Goal: Task Accomplishment & Management: Complete application form

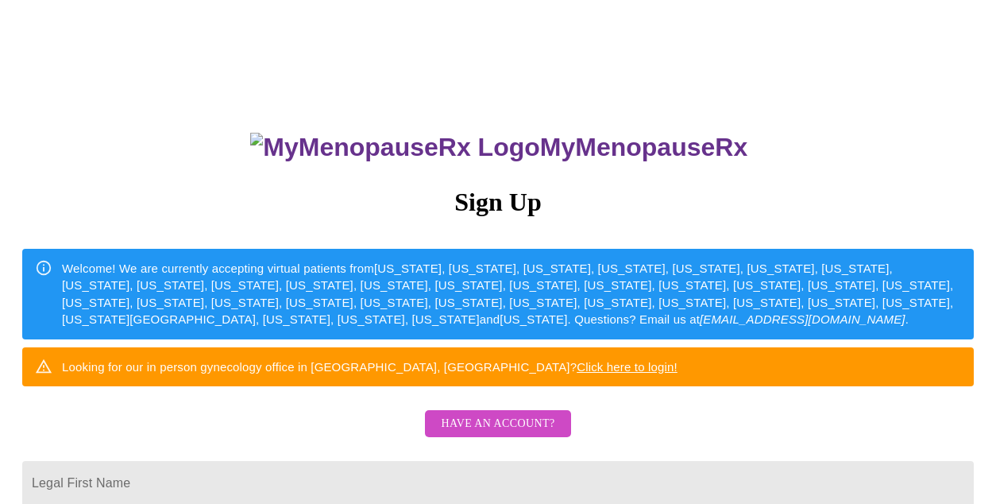
scroll to position [469, 0]
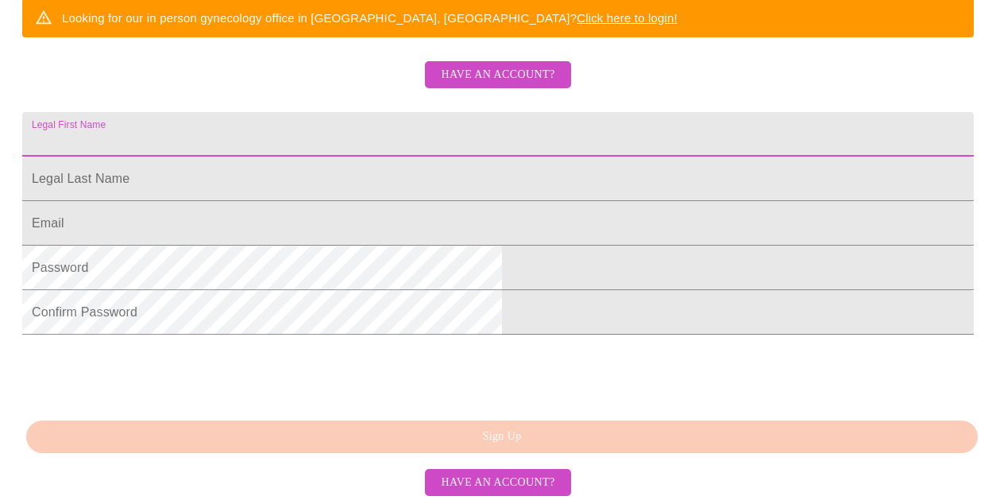
click at [409, 112] on input "Legal First Name" at bounding box center [498, 134] width 952 height 44
type input "[PERSON_NAME]"
click at [315, 156] on input "Legal First Name" at bounding box center [498, 178] width 952 height 44
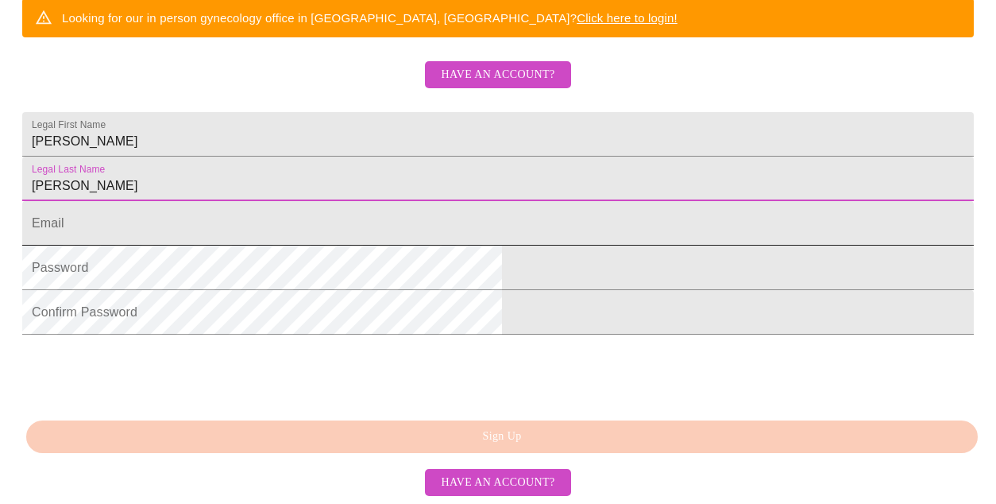
type input "[PERSON_NAME]"
click at [323, 201] on input "Legal First Name" at bounding box center [498, 223] width 952 height 44
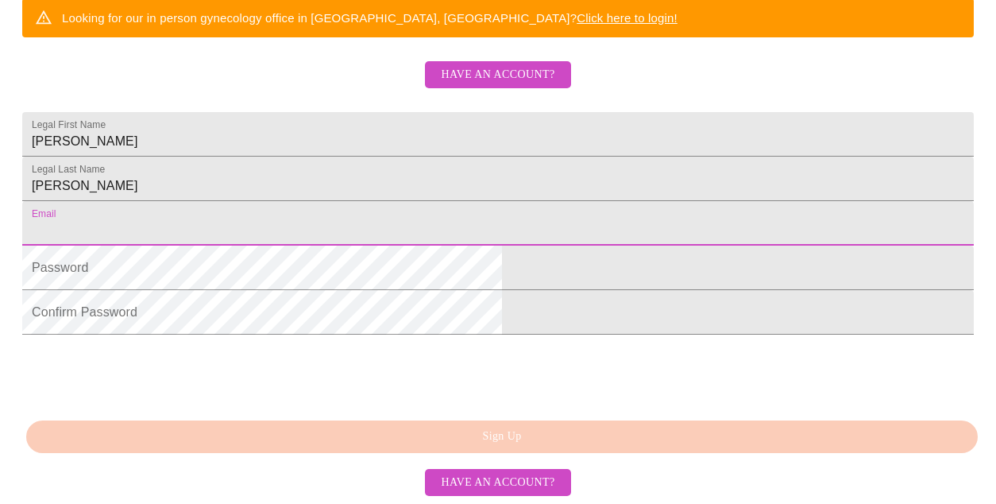
type input "[EMAIL_ADDRESS][DOMAIN_NAME]"
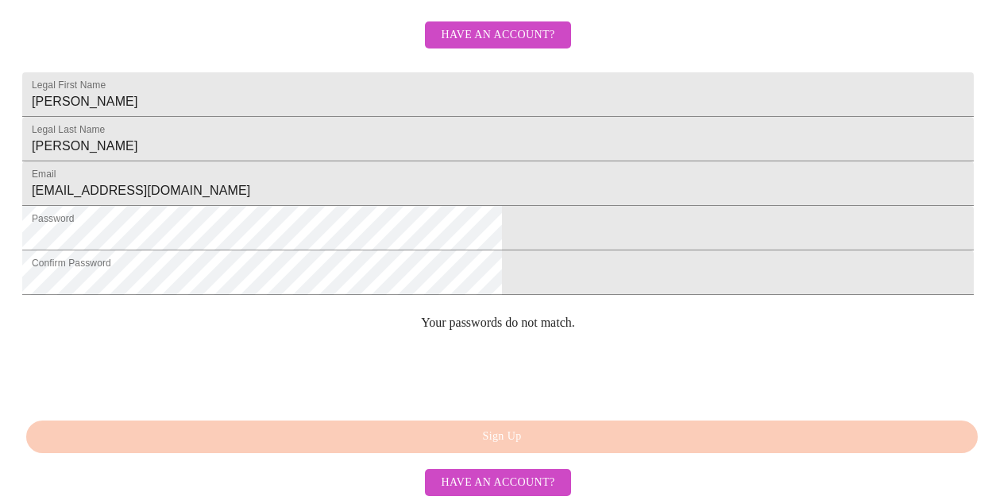
click at [610, 358] on div "0cAFcWeA5OaNNqeeHggFGNRm8TKL7fTXC8SqJs_S_EfjWc3360CyoCMLCcQJaGy086MF44jkr7m5pL1…" at bounding box center [498, 373] width 952 height 62
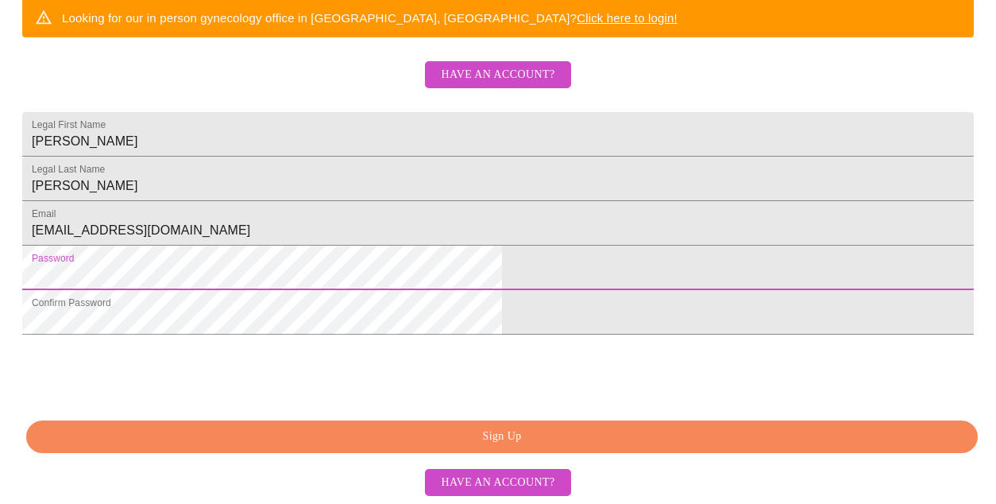
scroll to position [469, 0]
click at [509, 442] on span "Sign Up" at bounding box center [501, 437] width 915 height 20
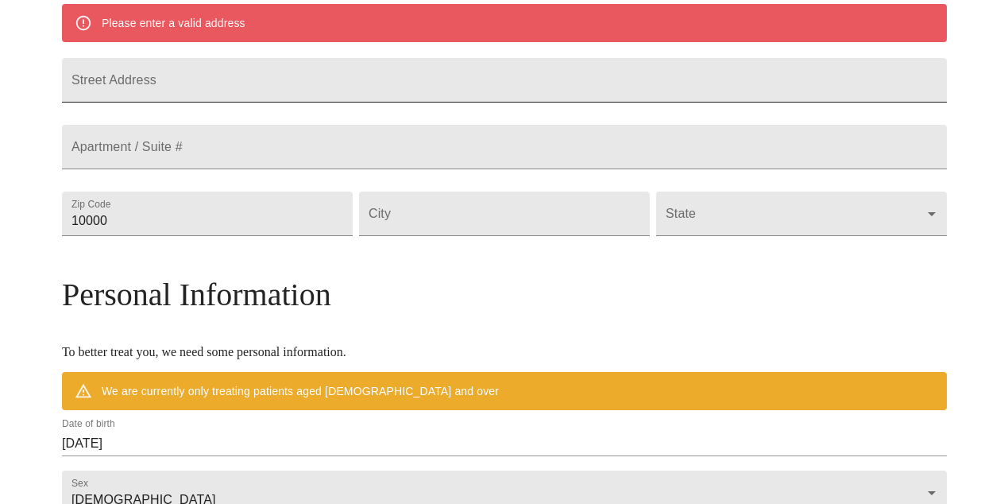
scroll to position [272, 0]
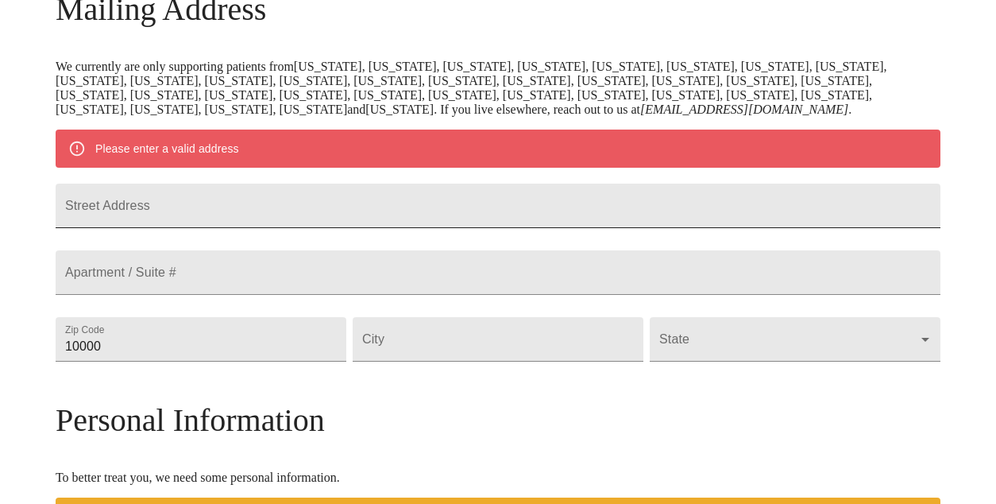
click at [376, 228] on input "Street Address" at bounding box center [498, 206] width 885 height 44
type input "2700 [PERSON_NAME] Dr"
click at [191, 361] on input "10000" at bounding box center [201, 339] width 291 height 44
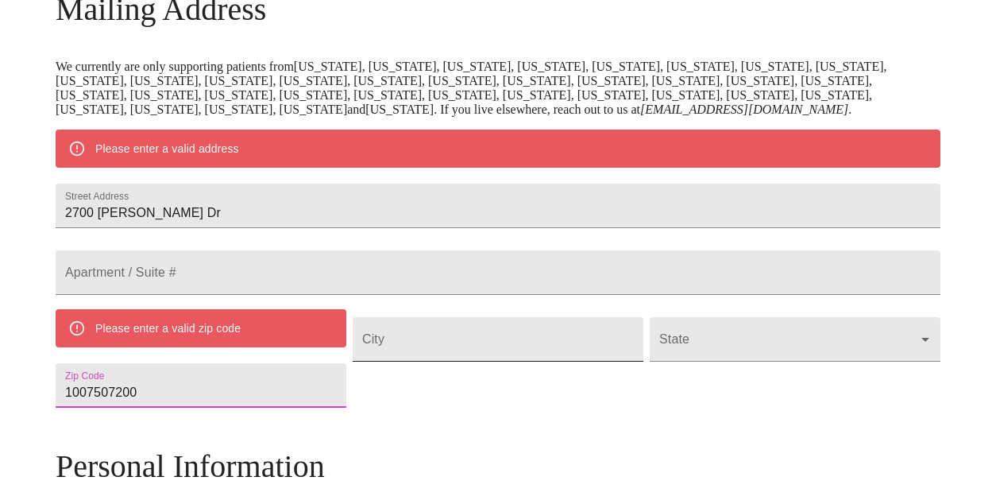
type input "1007507200"
click at [469, 361] on input "Street Address" at bounding box center [498, 339] width 291 height 44
drag, startPoint x: 253, startPoint y: 457, endPoint x: 164, endPoint y: 449, distance: 88.5
click at [164, 408] on input "1007507200" at bounding box center [201, 385] width 291 height 44
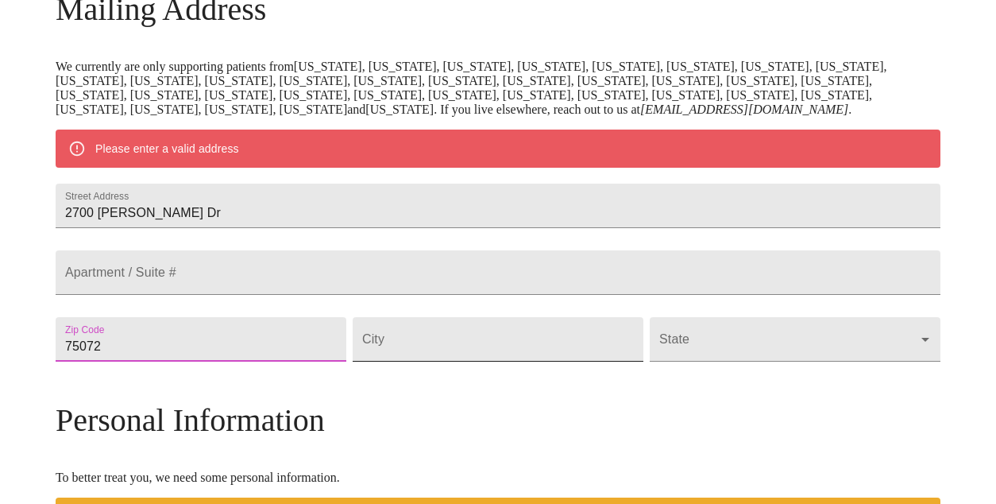
type input "75072"
click at [432, 361] on input "Street Address" at bounding box center [498, 339] width 291 height 44
type input "[PERSON_NAME]"
click at [674, 402] on body "MyMenopauseRx Welcome to MyMenopauseRx Since it's your first time here, you'll …" at bounding box center [497, 361] width 983 height 1253
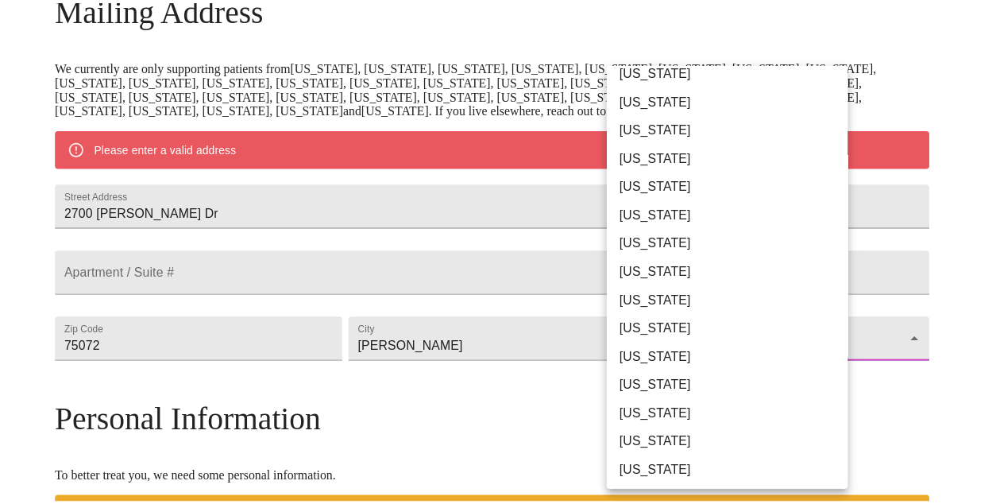
scroll to position [891, 0]
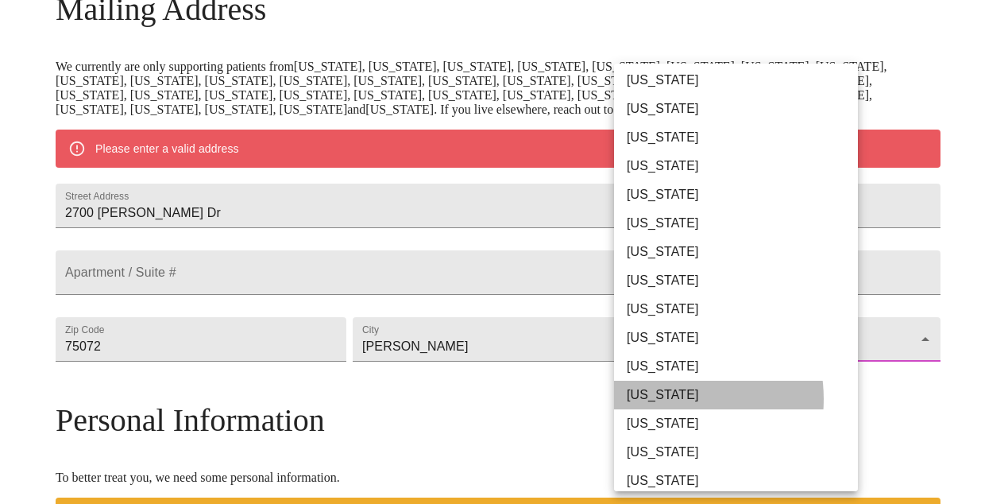
click at [663, 399] on li "[US_STATE]" at bounding box center [742, 395] width 256 height 29
type input "[US_STATE]"
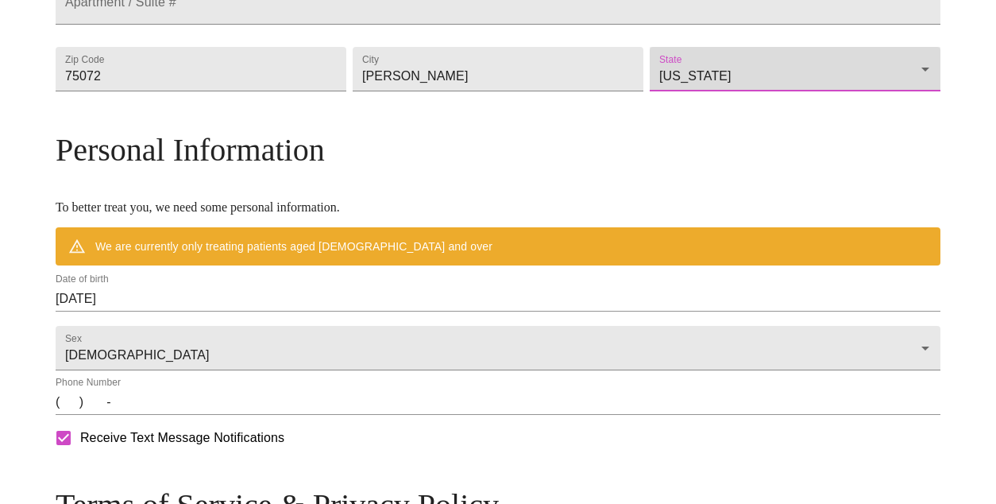
scroll to position [605, 0]
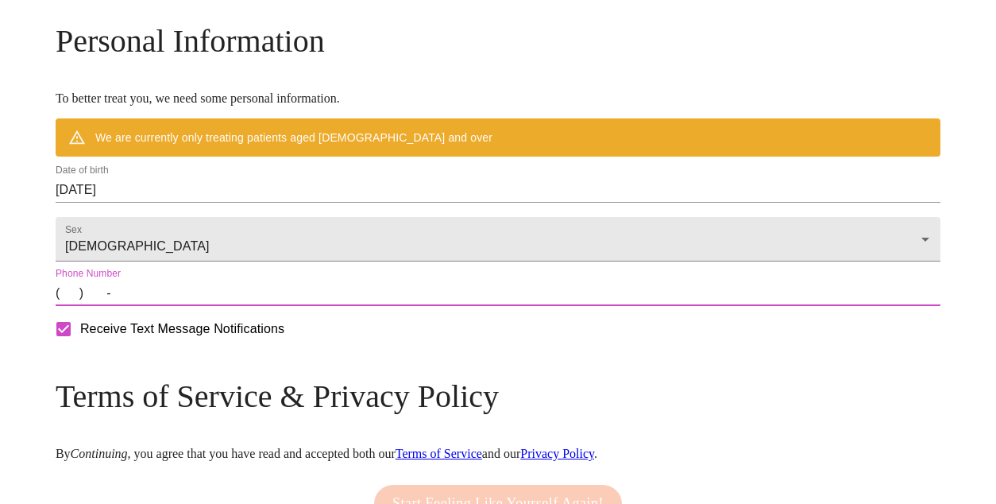
click at [176, 306] on input "(   )    -" at bounding box center [498, 292] width 885 height 25
type input "[PHONE_NUMBER]"
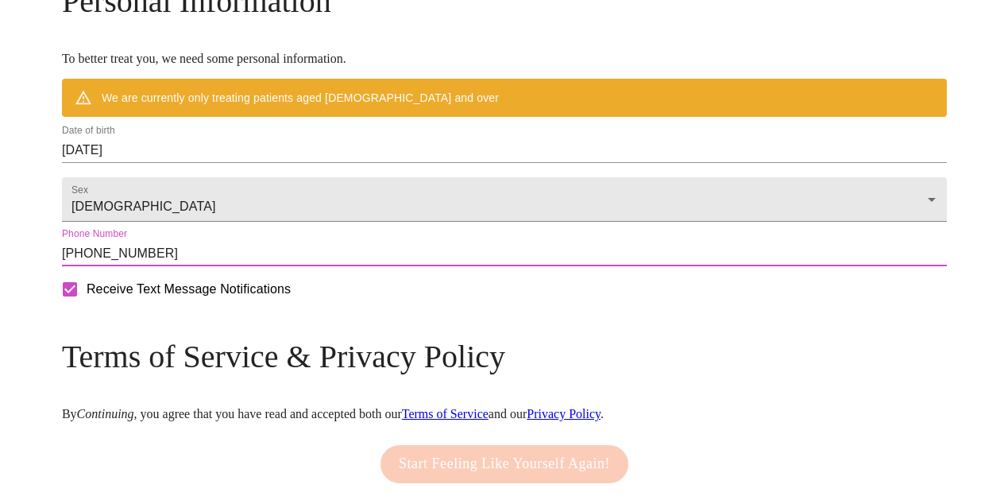
scroll to position [643, 0]
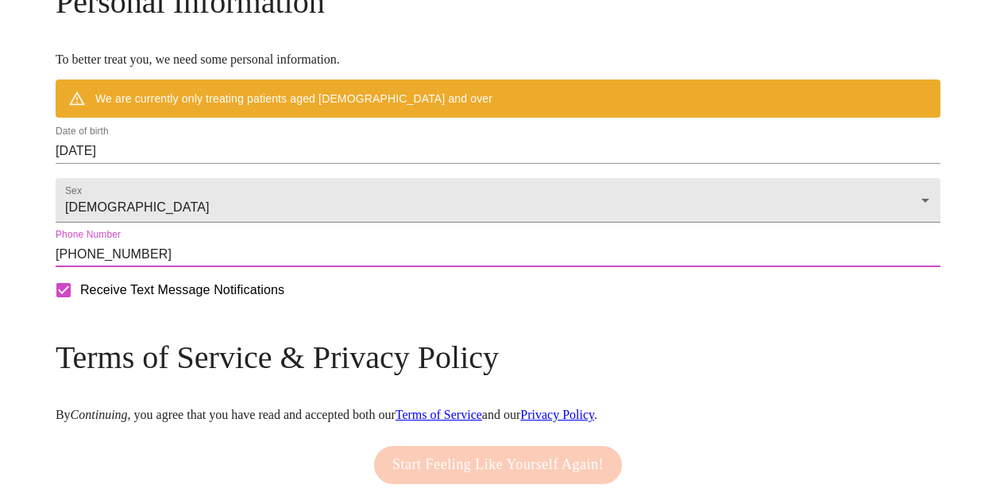
click at [170, 164] on input "[DATE]" at bounding box center [498, 150] width 885 height 25
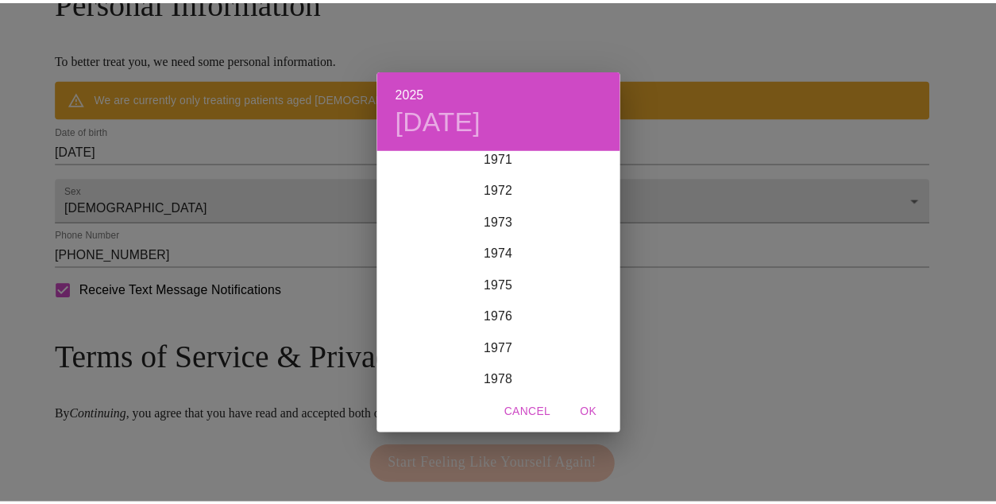
scroll to position [2273, 0]
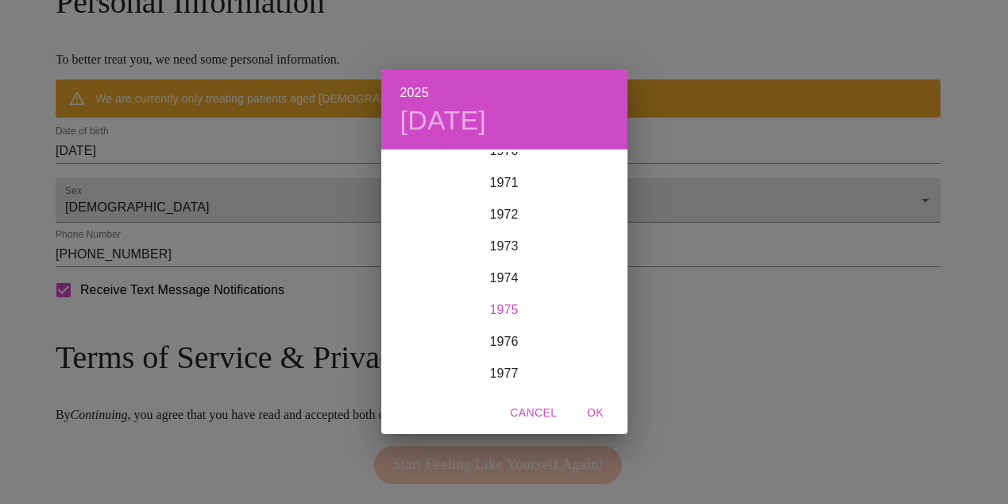
click at [507, 313] on div "1975" at bounding box center [504, 310] width 246 height 32
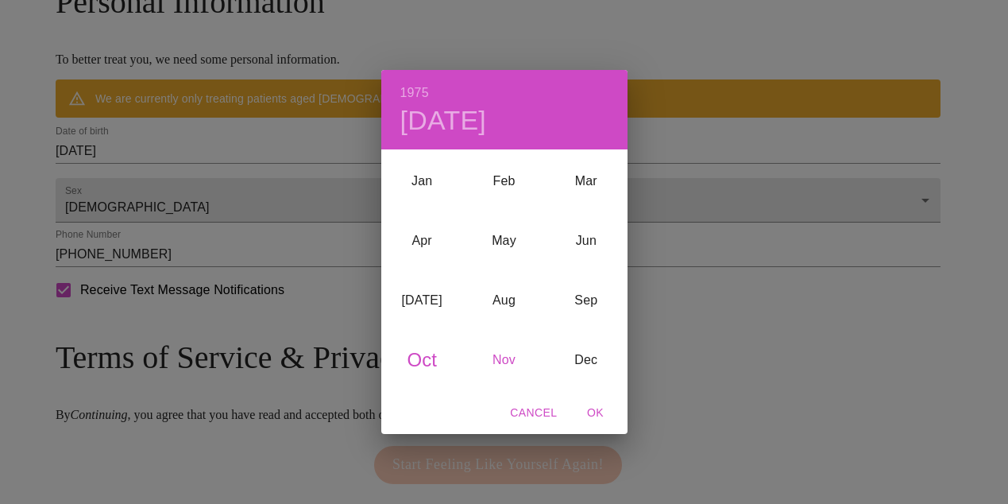
click at [500, 361] on div "Nov" at bounding box center [504, 360] width 82 height 60
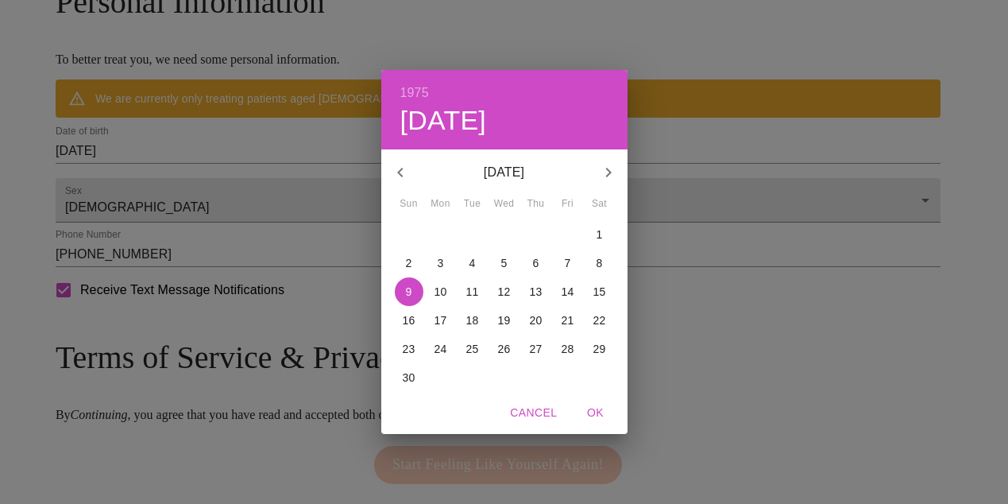
click at [473, 299] on button "11" at bounding box center [472, 291] width 29 height 29
click at [597, 409] on span "OK" at bounding box center [596, 413] width 38 height 20
type input "[DATE]"
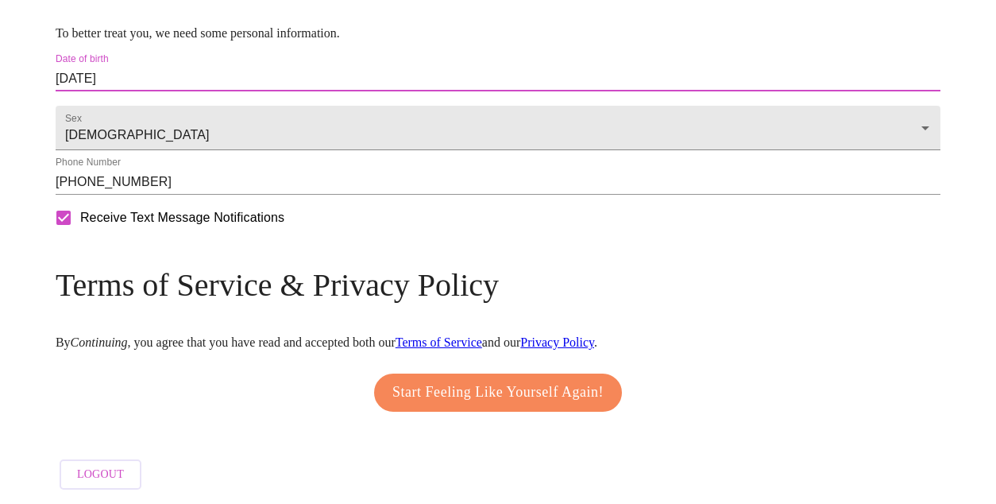
scroll to position [736, 0]
click at [450, 391] on span "Start Feeling Like Yourself Again!" at bounding box center [497, 392] width 211 height 25
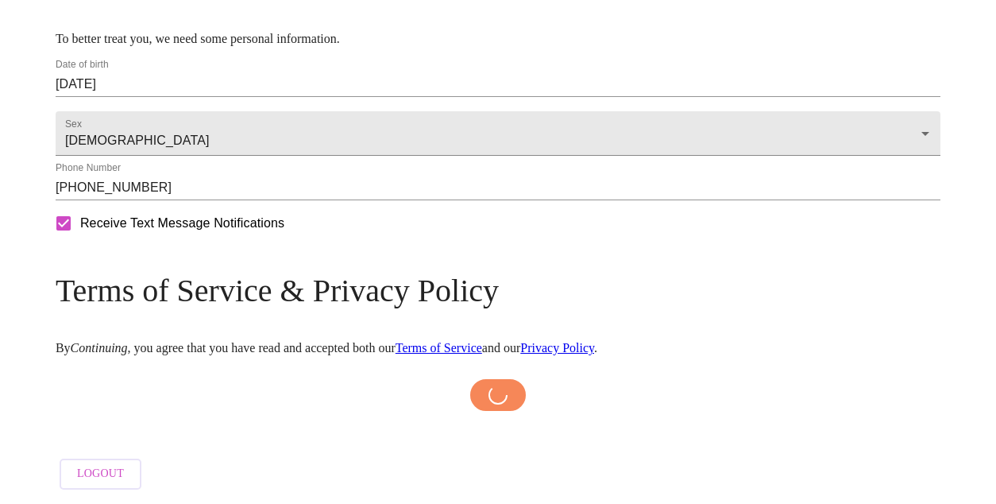
scroll to position [730, 0]
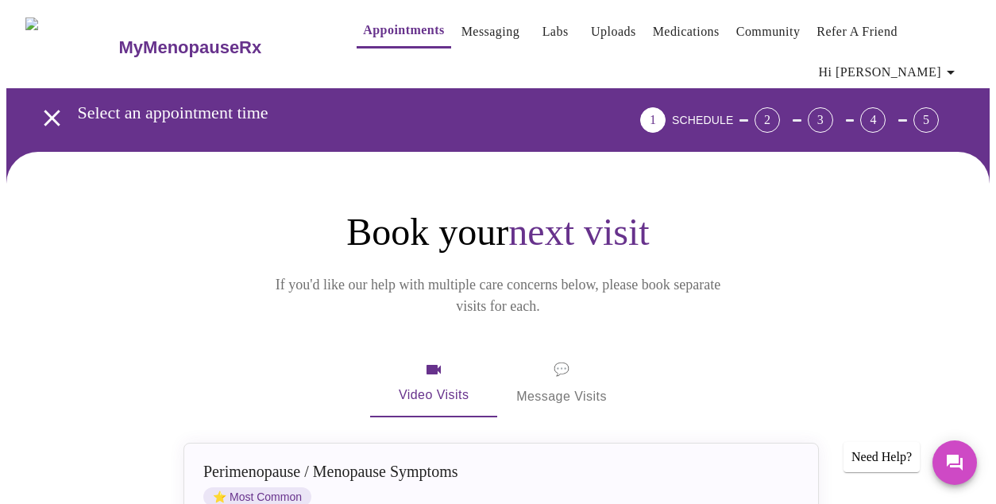
click at [563, 358] on span "💬 Message Visits" at bounding box center [561, 382] width 91 height 49
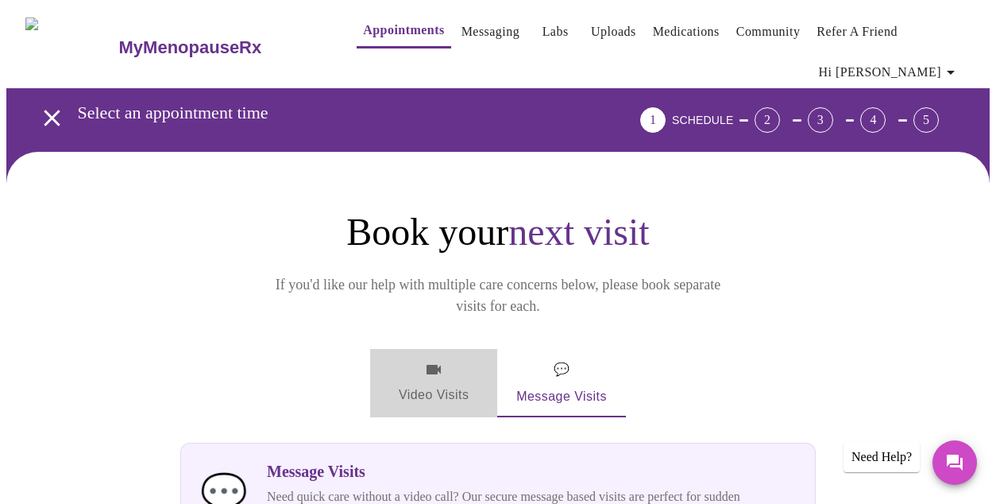
click at [440, 360] on span "Video Visits" at bounding box center [433, 383] width 89 height 46
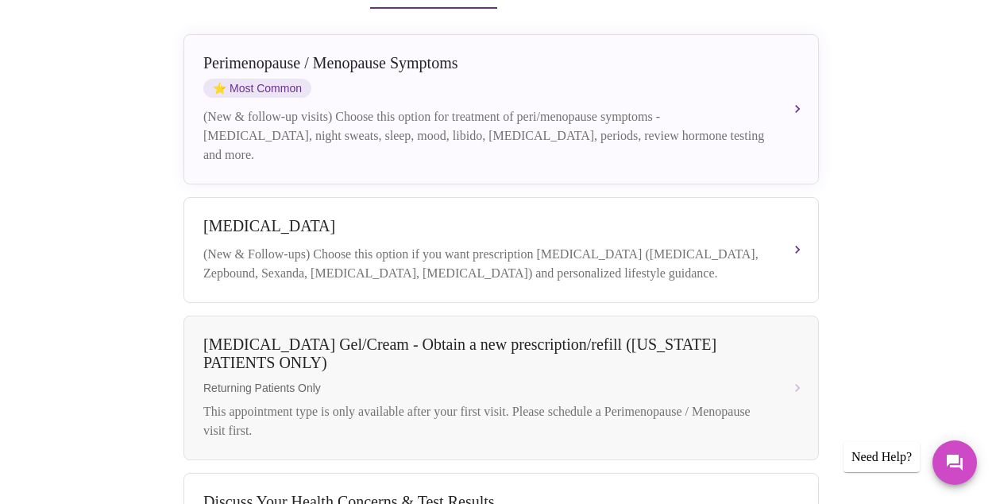
scroll to position [315, 0]
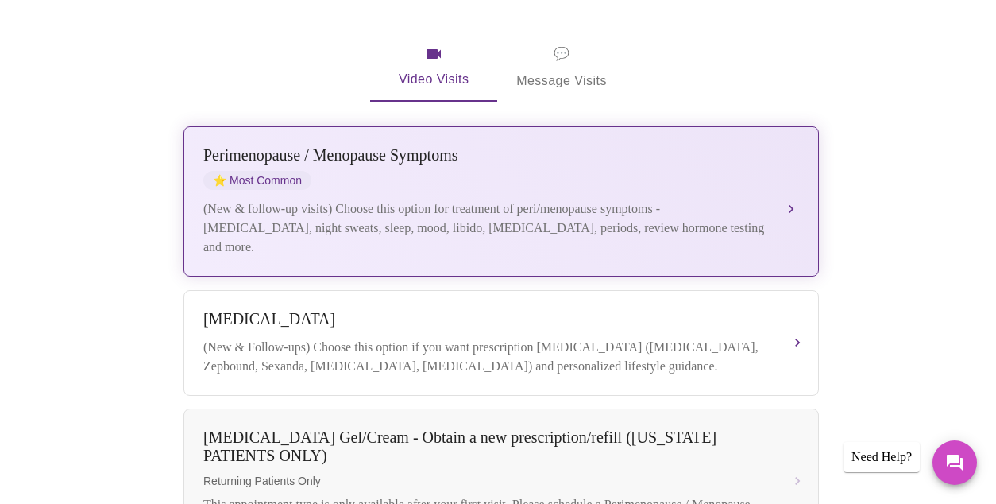
click at [439, 199] on div "(New & follow-up visits) Choose this option for treatment of peri/menopause sym…" at bounding box center [485, 227] width 564 height 57
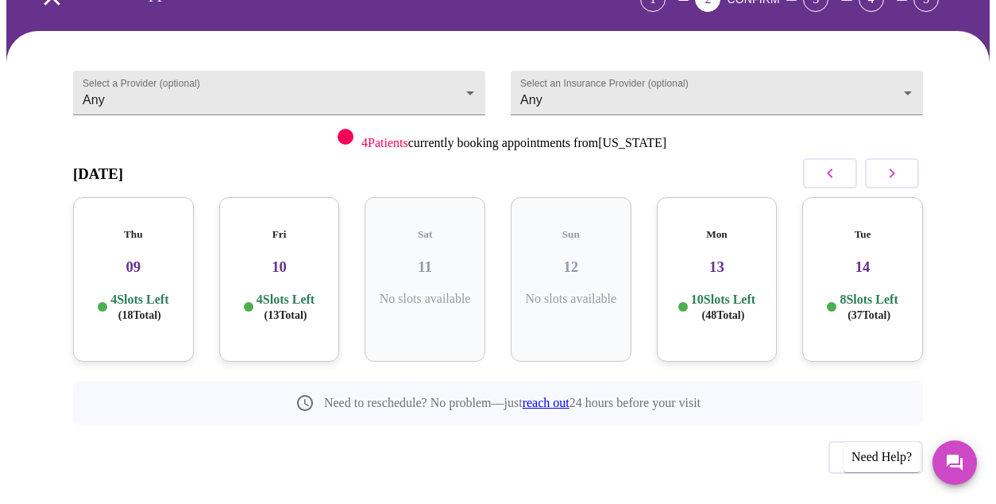
click at [894, 164] on icon "button" at bounding box center [892, 173] width 19 height 19
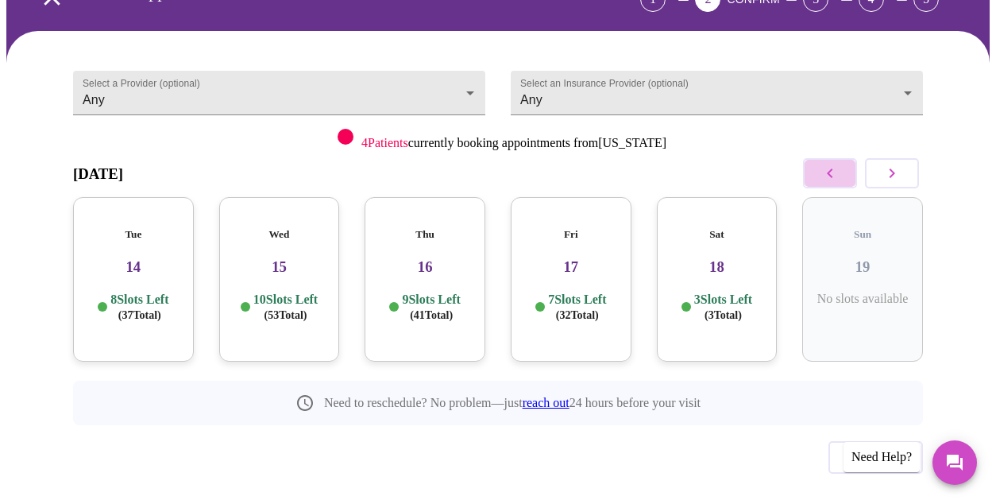
click at [828, 164] on icon "button" at bounding box center [830, 173] width 19 height 19
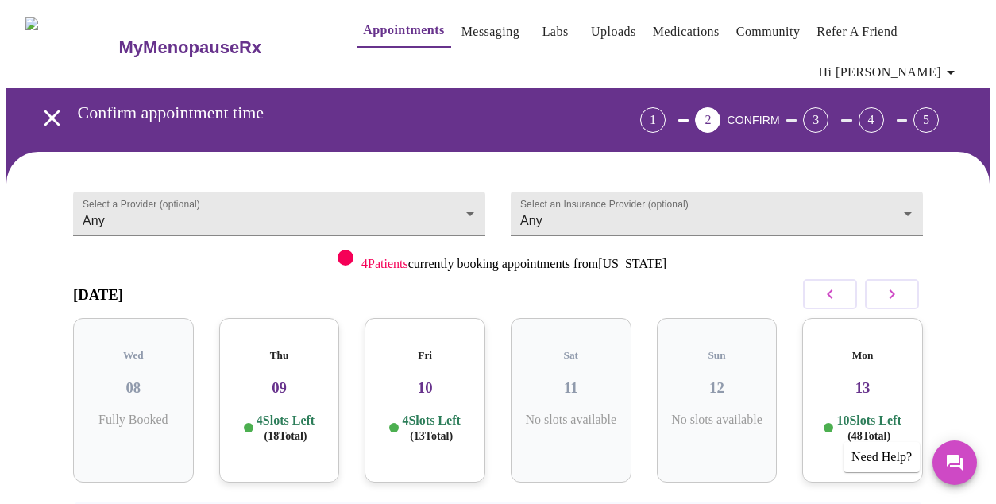
scroll to position [0, 0]
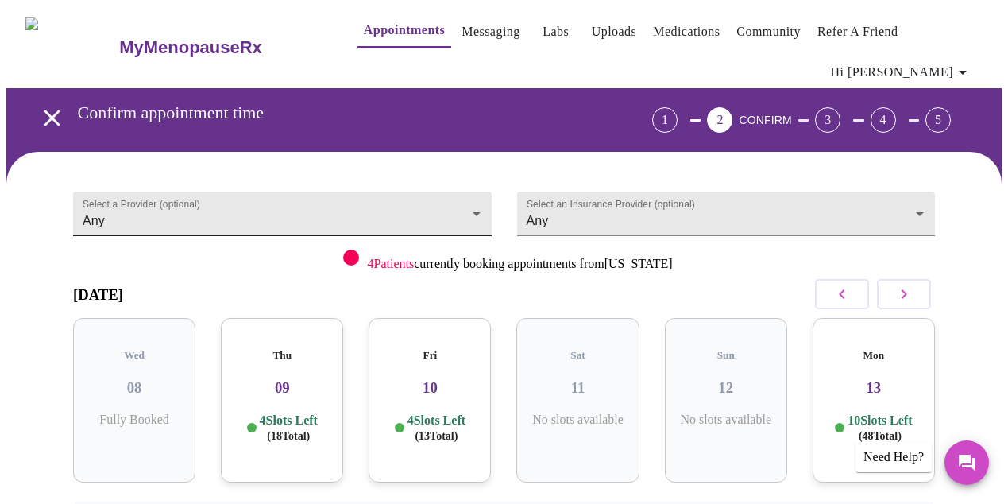
click at [467, 188] on body "MyMenopauseRx Appointments Messaging Labs Uploads Medications Community Refer a…" at bounding box center [503, 339] width 995 height 667
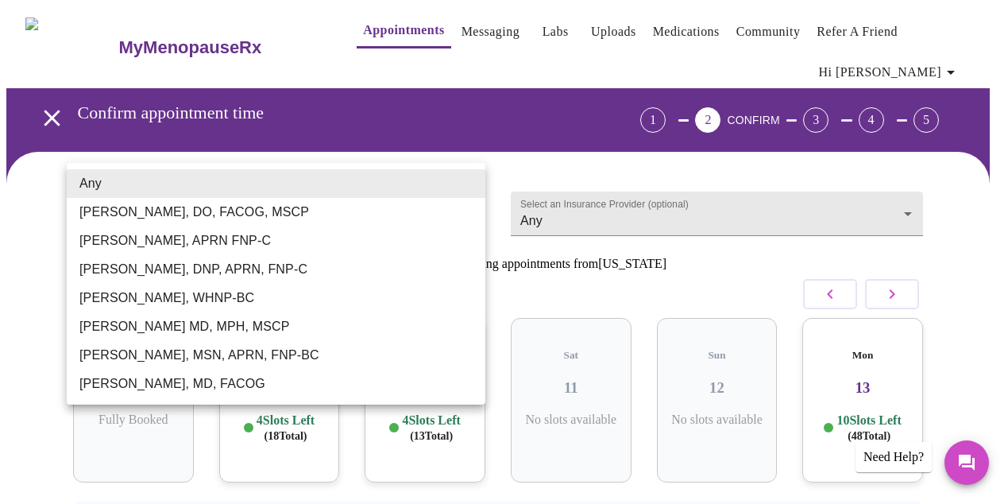
click at [774, 244] on div at bounding box center [504, 252] width 1008 height 504
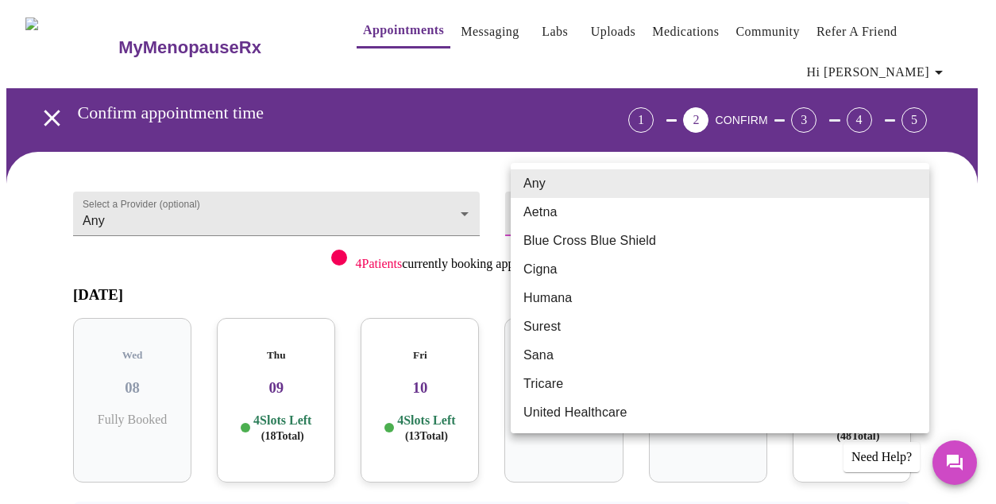
click at [914, 181] on body "MyMenopauseRx Appointments Messaging Labs Uploads Medications Community Refer a…" at bounding box center [497, 339] width 983 height 667
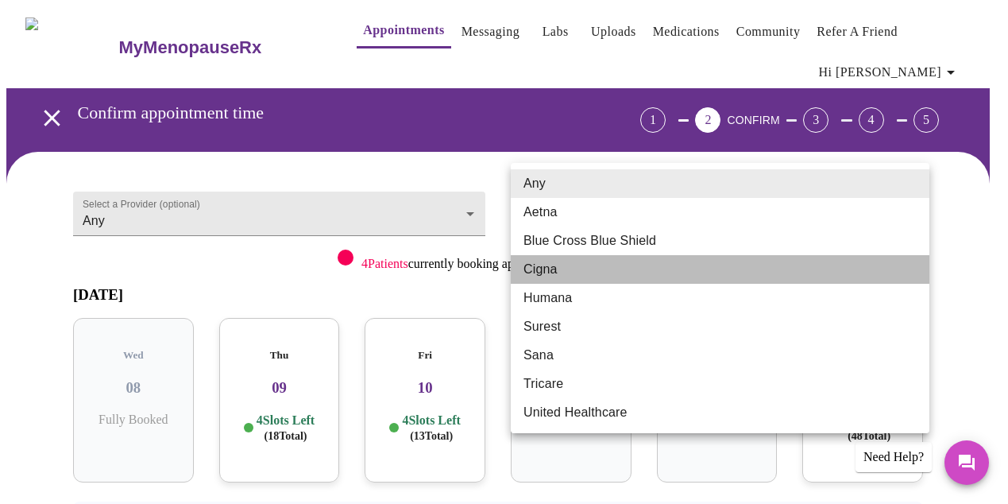
click at [669, 280] on li "Cigna" at bounding box center [720, 269] width 419 height 29
type input "Cigna"
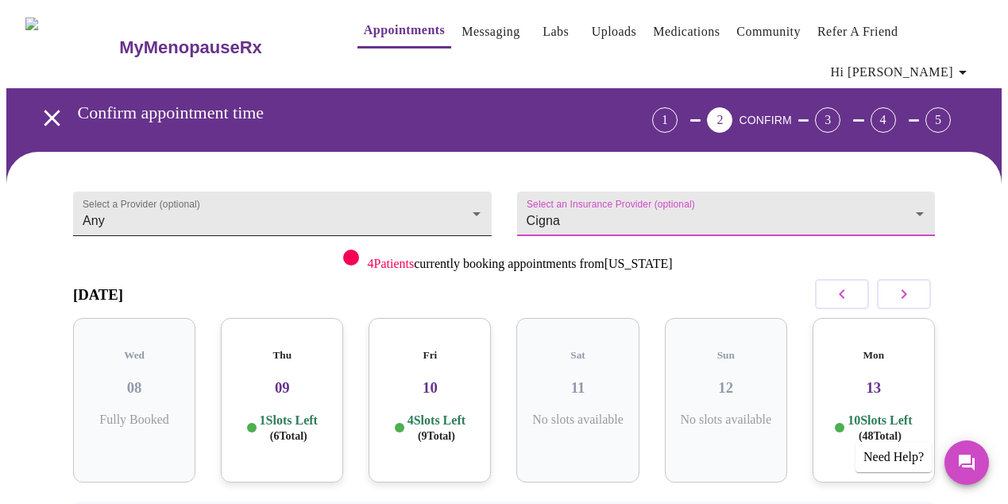
click at [455, 191] on body "MyMenopauseRx Appointments Messaging Labs Uploads Medications Community Refer a…" at bounding box center [503, 339] width 995 height 667
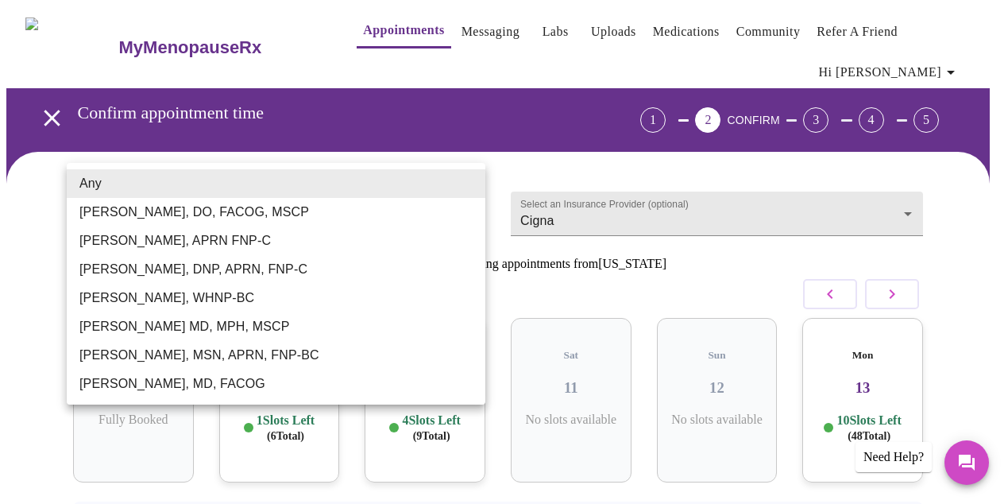
click at [455, 191] on li "Any" at bounding box center [276, 183] width 419 height 29
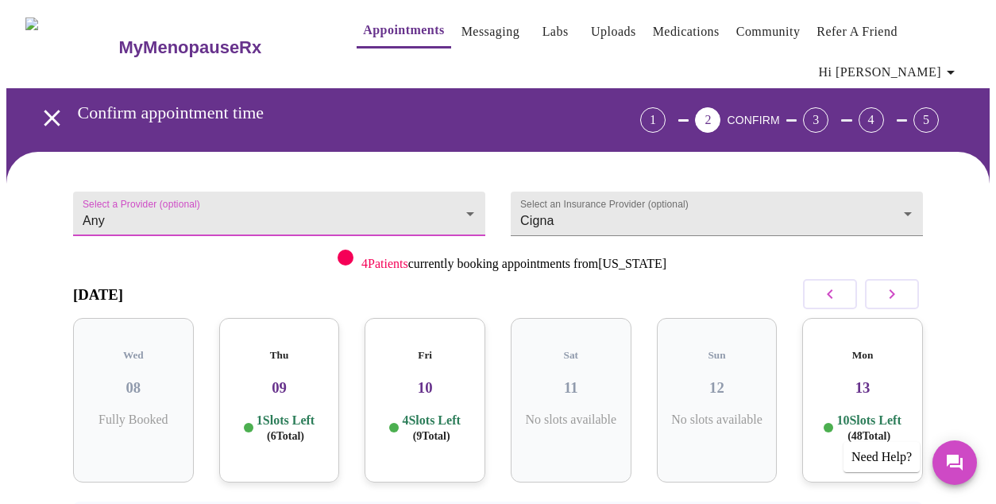
click at [771, 271] on div "[DATE]" at bounding box center [498, 294] width 850 height 47
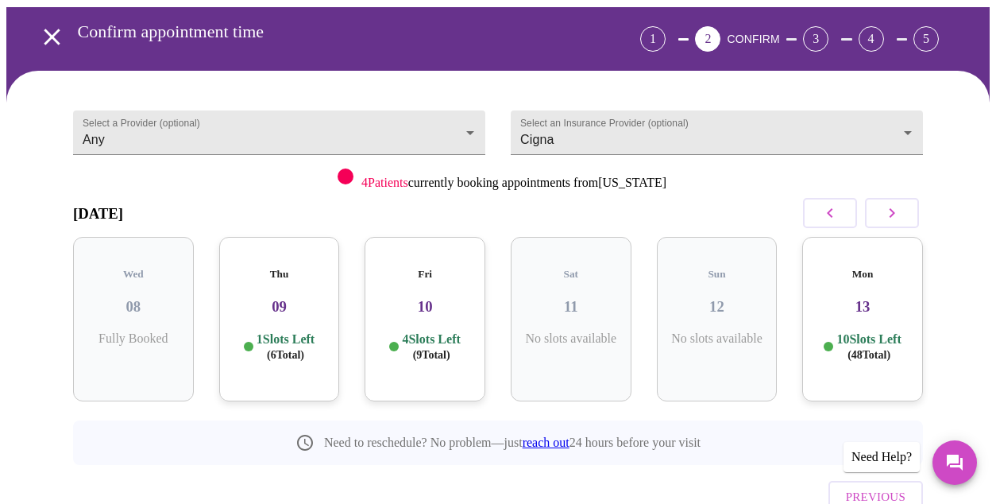
scroll to position [121, 0]
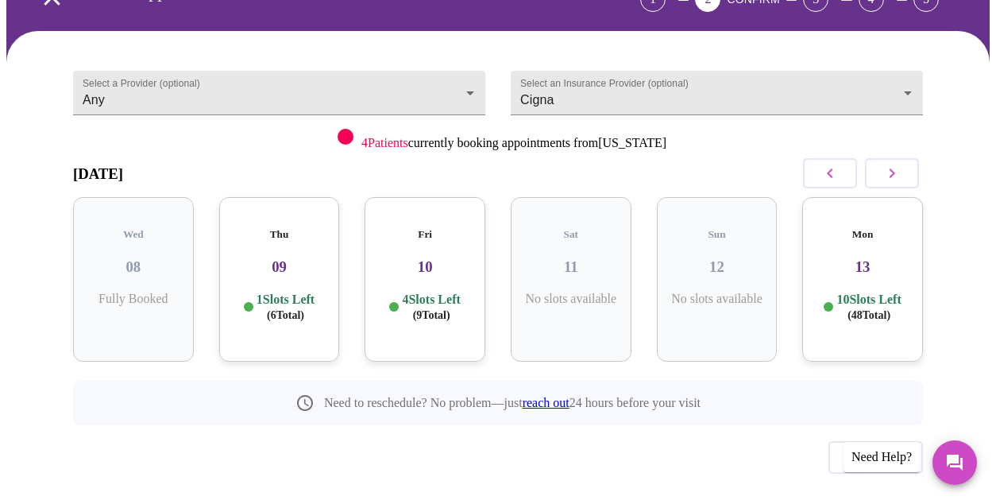
click at [280, 258] on h3 "09" at bounding box center [279, 266] width 95 height 17
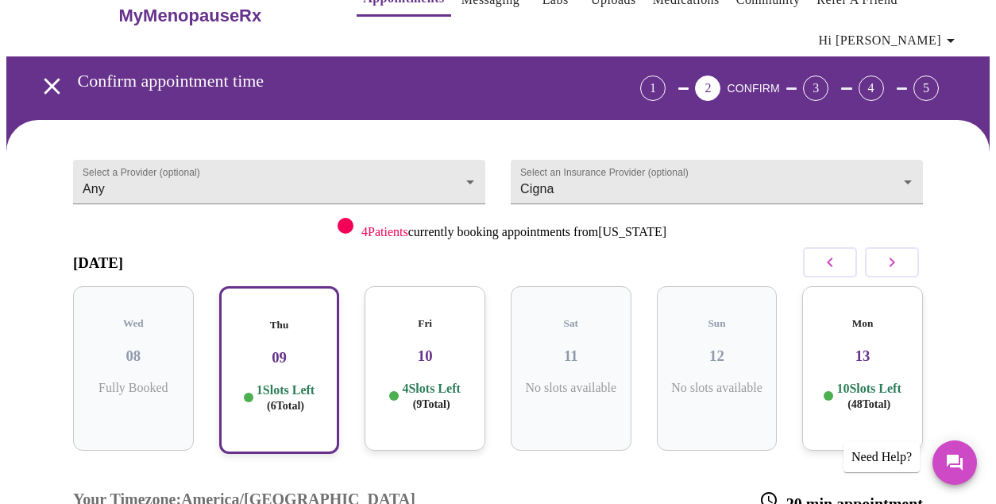
scroll to position [0, 0]
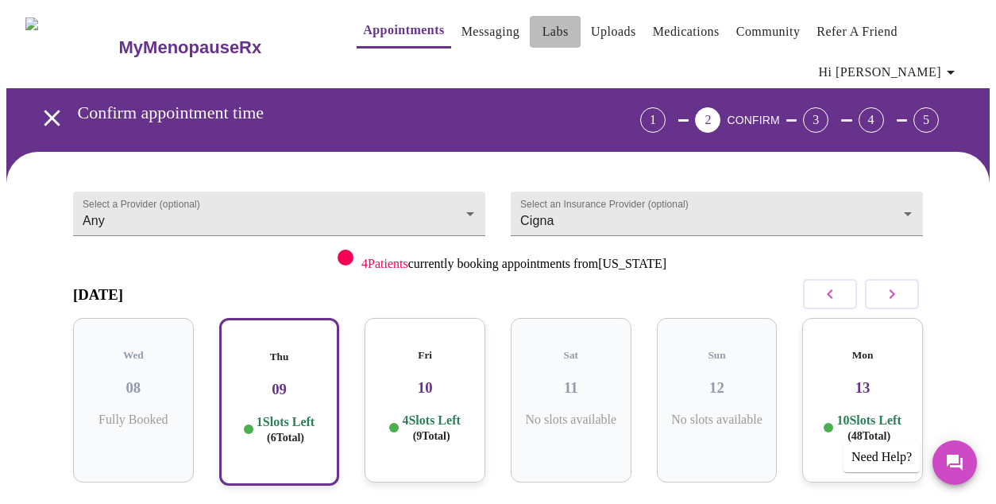
click at [543, 35] on link "Labs" at bounding box center [556, 32] width 26 height 22
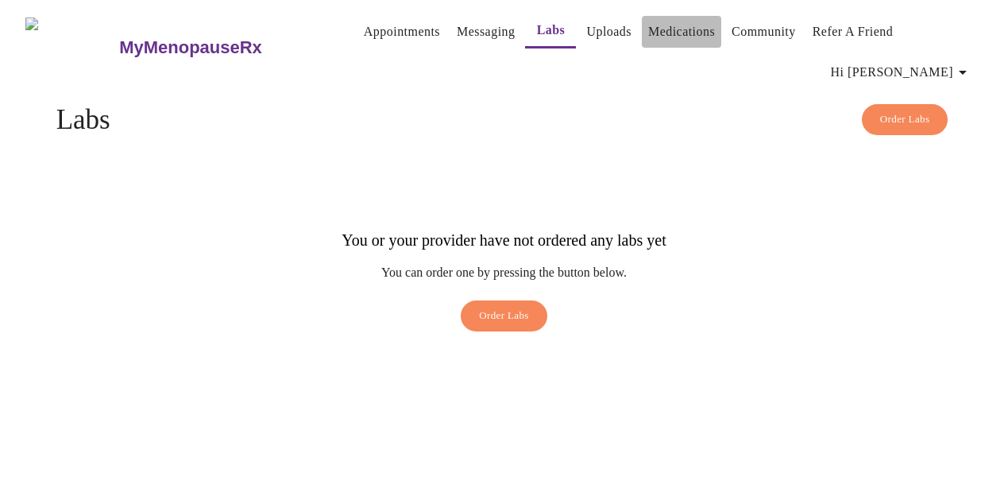
click at [666, 41] on link "Medications" at bounding box center [681, 32] width 67 height 22
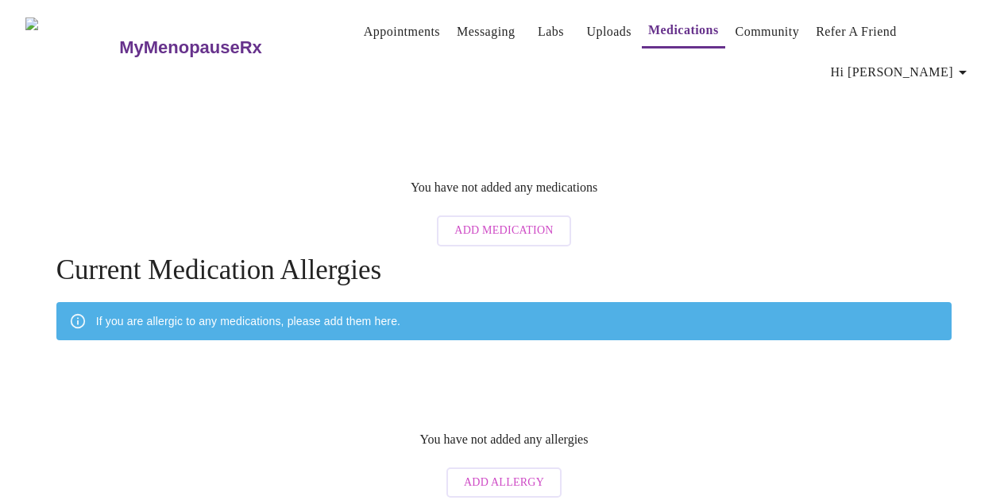
click at [364, 41] on link "Appointments" at bounding box center [402, 32] width 76 height 22
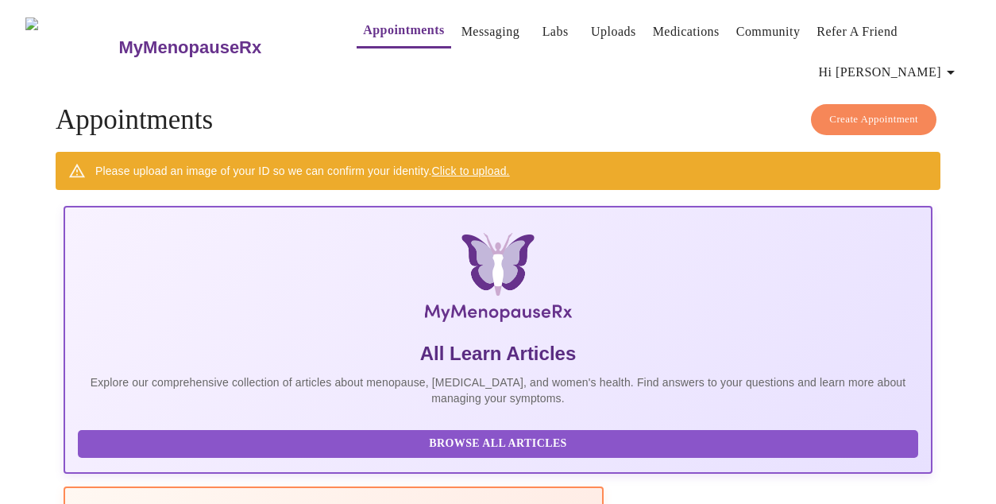
click at [462, 34] on link "Messaging" at bounding box center [491, 32] width 58 height 22
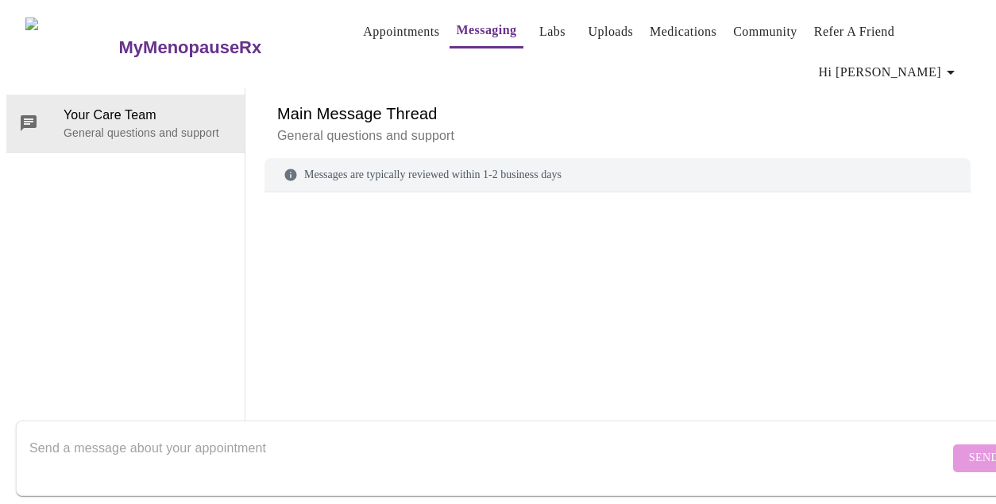
click at [650, 41] on link "Medications" at bounding box center [683, 32] width 67 height 22
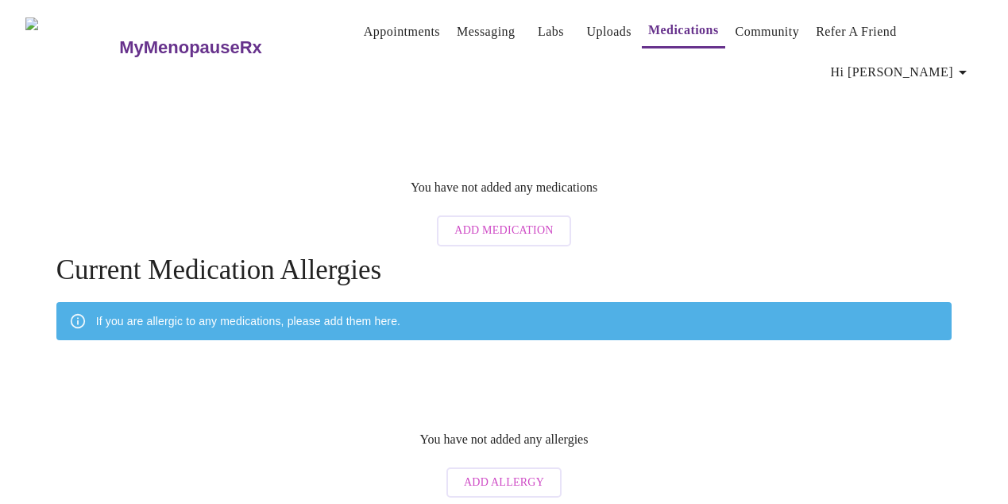
click at [133, 37] on h3 "MyMenopauseRx" at bounding box center [190, 47] width 143 height 21
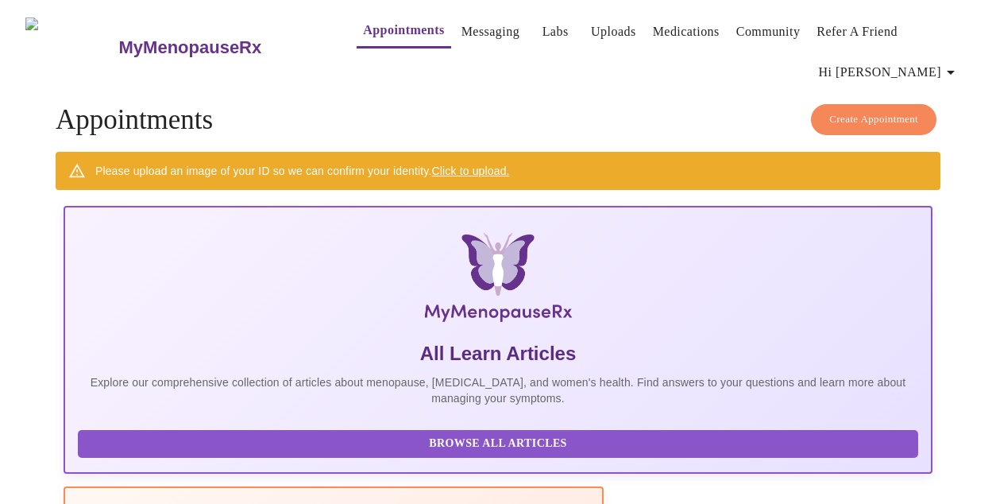
click at [653, 37] on link "Medications" at bounding box center [686, 32] width 67 height 22
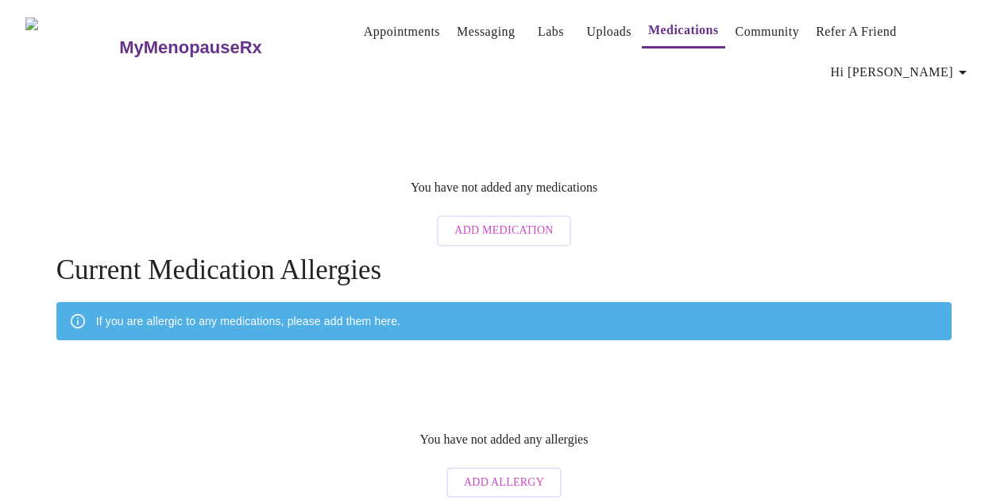
click at [119, 37] on h3 "MyMenopauseRx" at bounding box center [190, 47] width 143 height 21
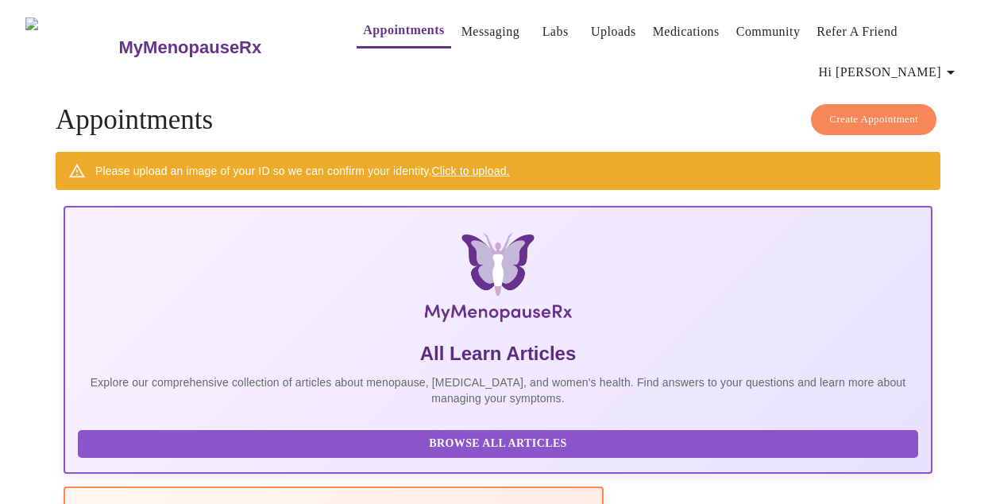
click at [119, 37] on h3 "MyMenopauseRx" at bounding box center [190, 47] width 143 height 21
click at [910, 61] on span "Hi [PERSON_NAME]" at bounding box center [889, 72] width 141 height 22
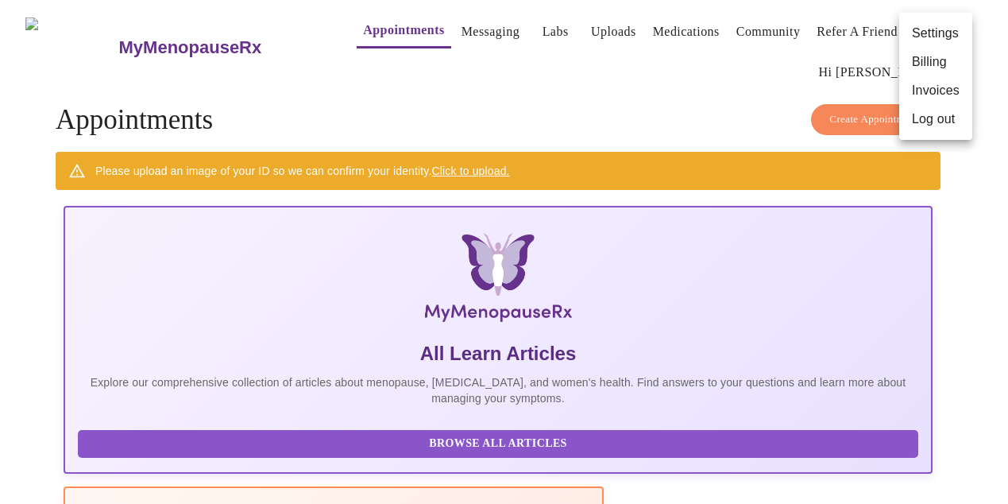
click at [684, 110] on div at bounding box center [504, 252] width 1008 height 504
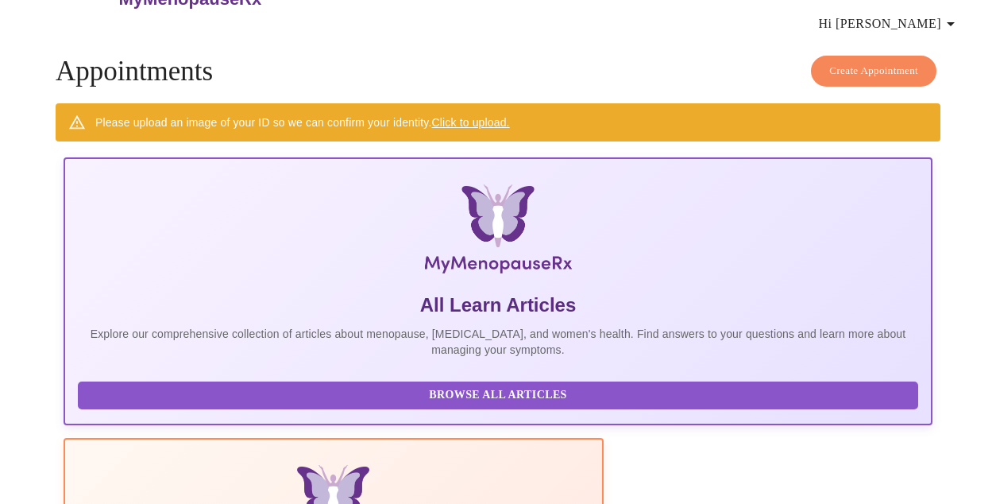
scroll to position [138, 0]
